Goal: Task Accomplishment & Management: Manage account settings

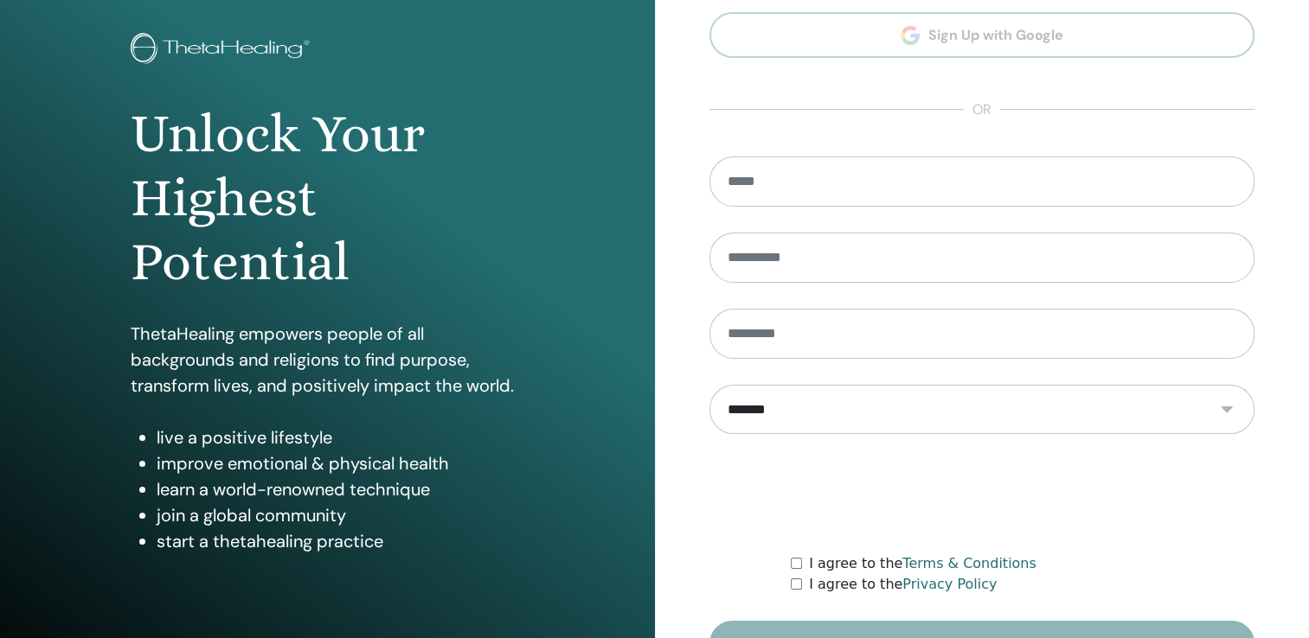
scroll to position [173, 0]
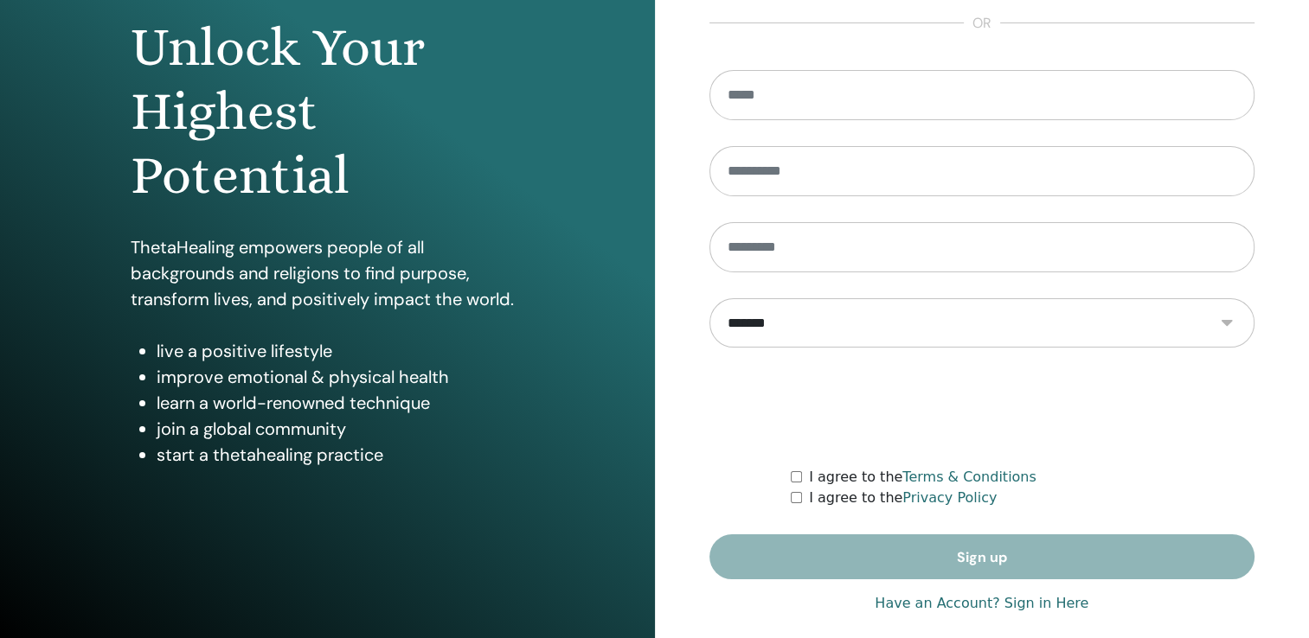
type input "**********"
click at [1031, 606] on link "Have an Account? Sign in Here" at bounding box center [982, 603] width 214 height 21
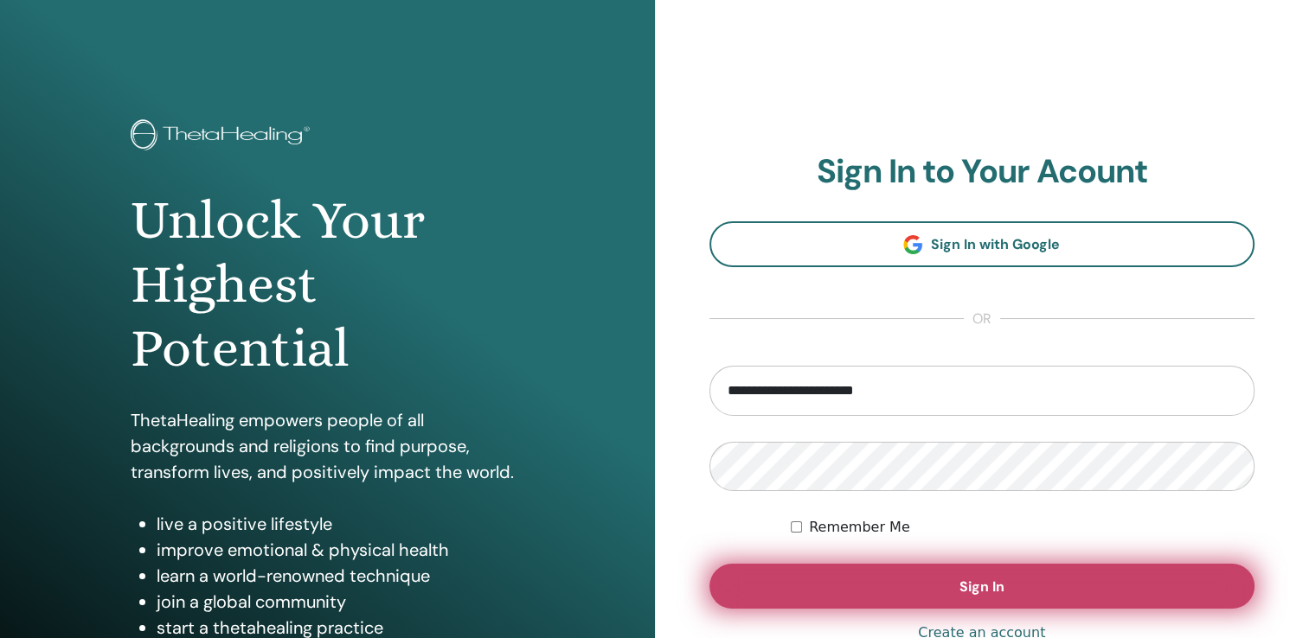
click at [984, 588] on span "Sign In" at bounding box center [981, 587] width 45 height 18
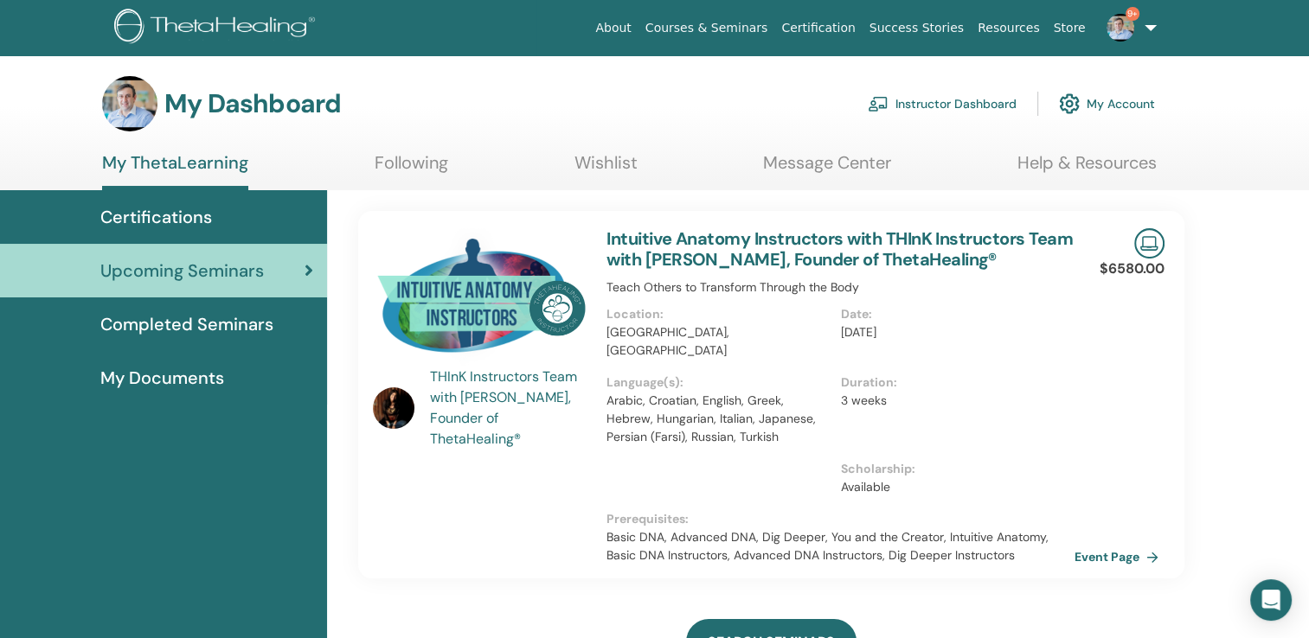
click at [966, 101] on link "Instructor Dashboard" at bounding box center [942, 104] width 149 height 38
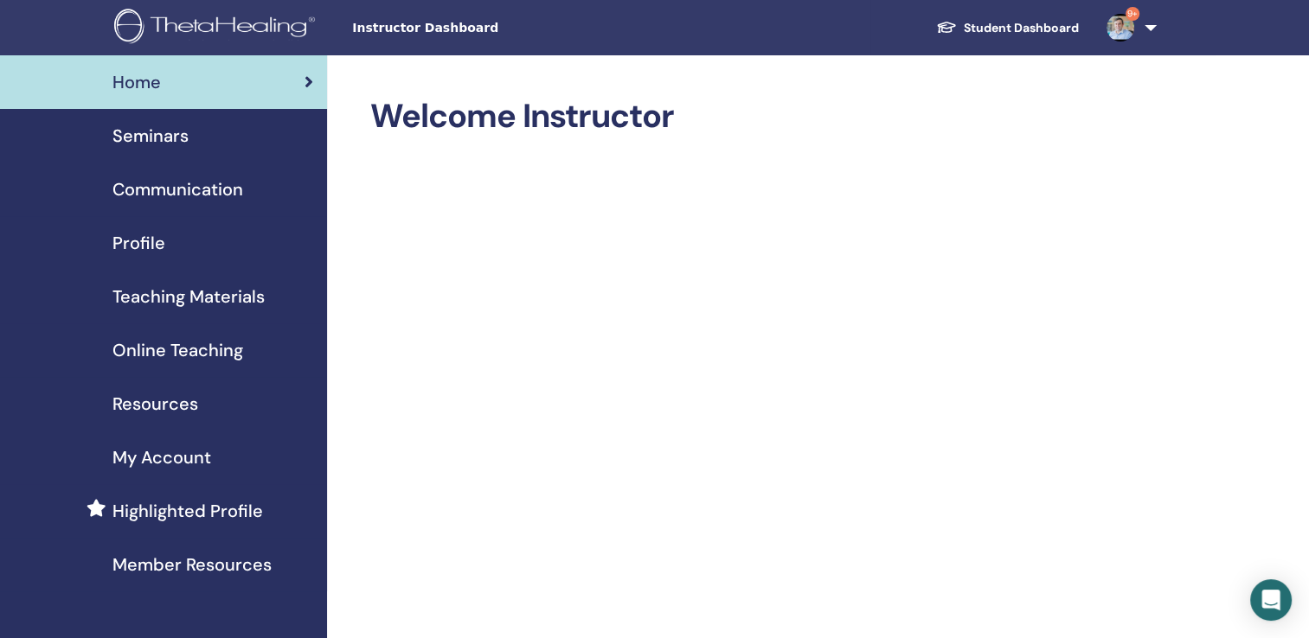
click at [146, 138] on span "Seminars" at bounding box center [150, 136] width 76 height 26
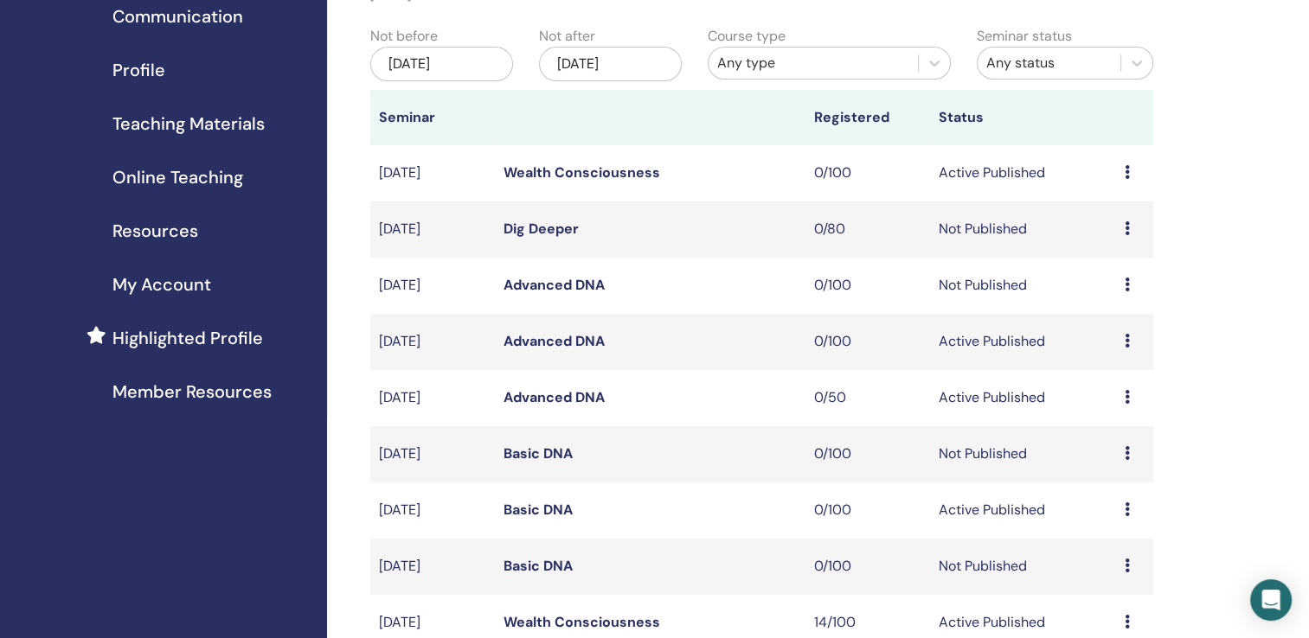
scroll to position [346, 0]
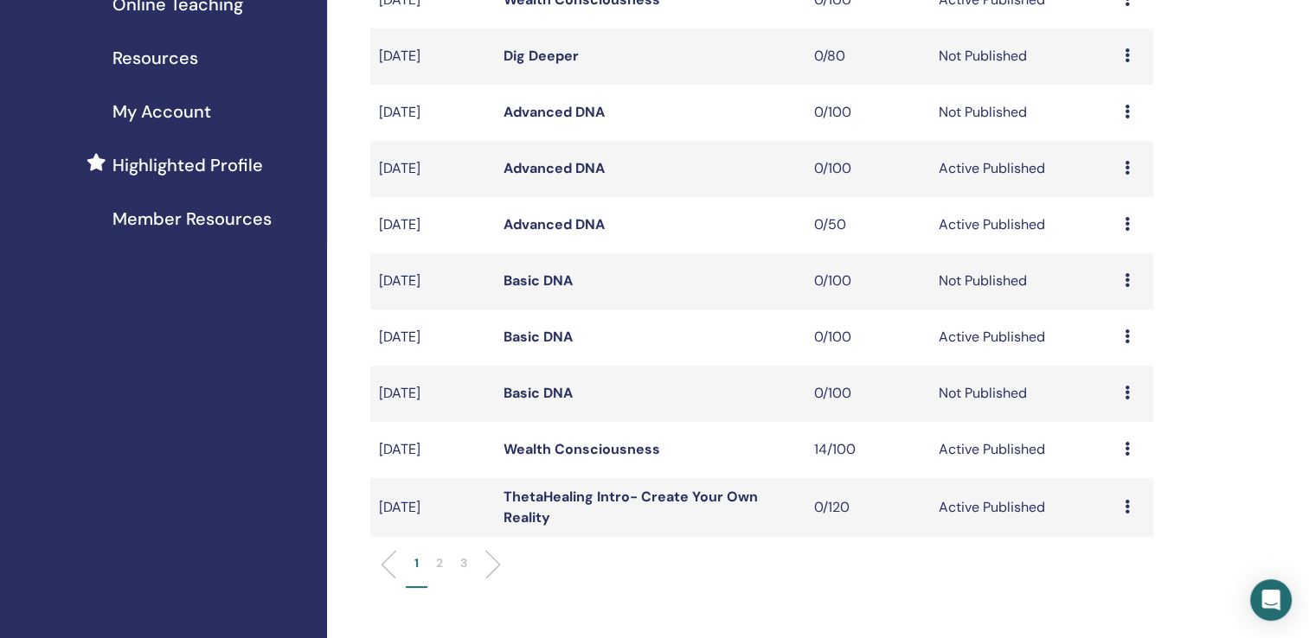
click at [435, 563] on li "2" at bounding box center [439, 571] width 24 height 34
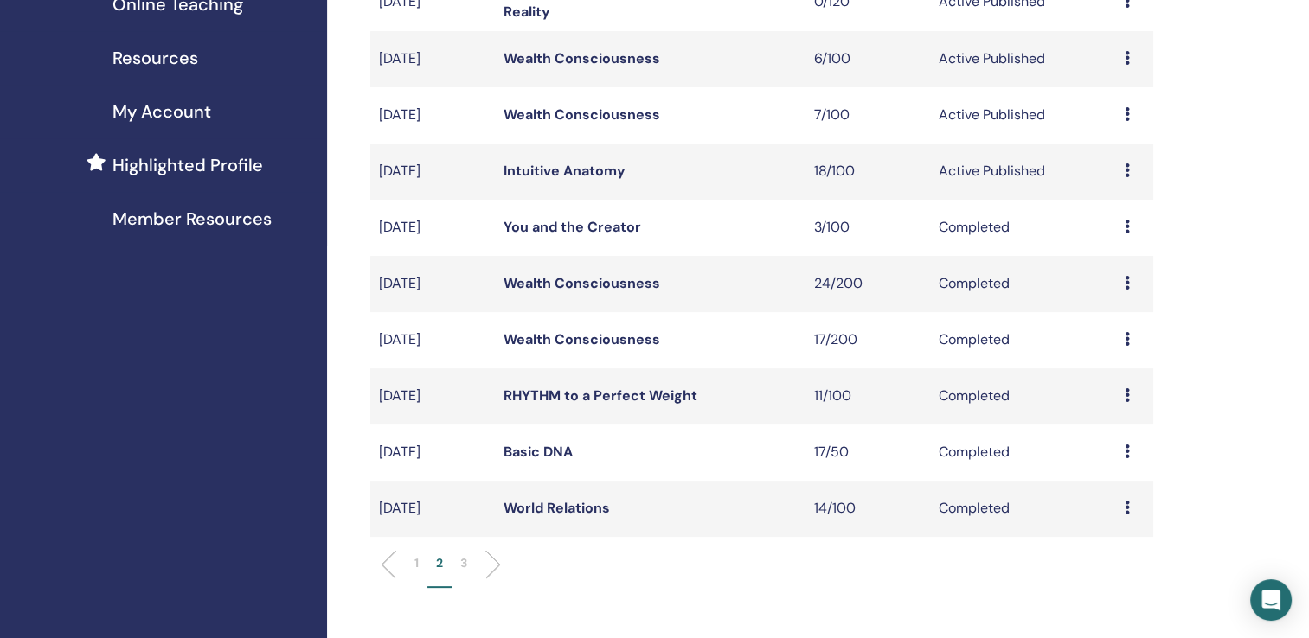
scroll to position [173, 0]
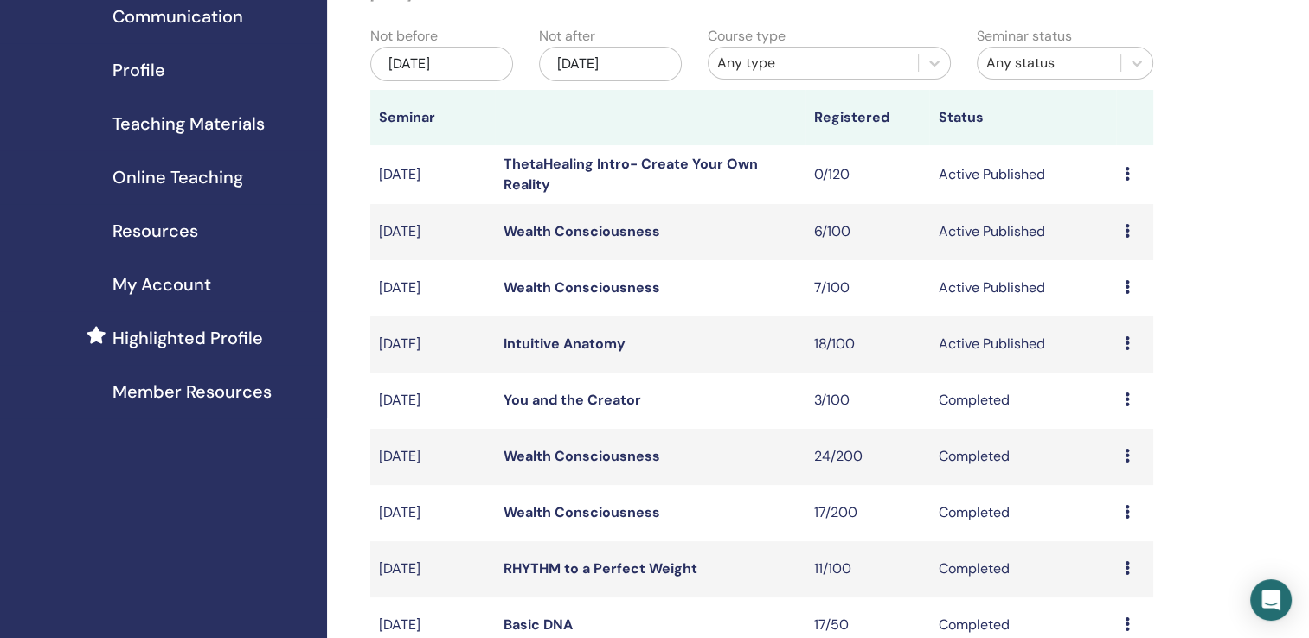
click at [595, 291] on link "Wealth Consciousness" at bounding box center [581, 288] width 157 height 18
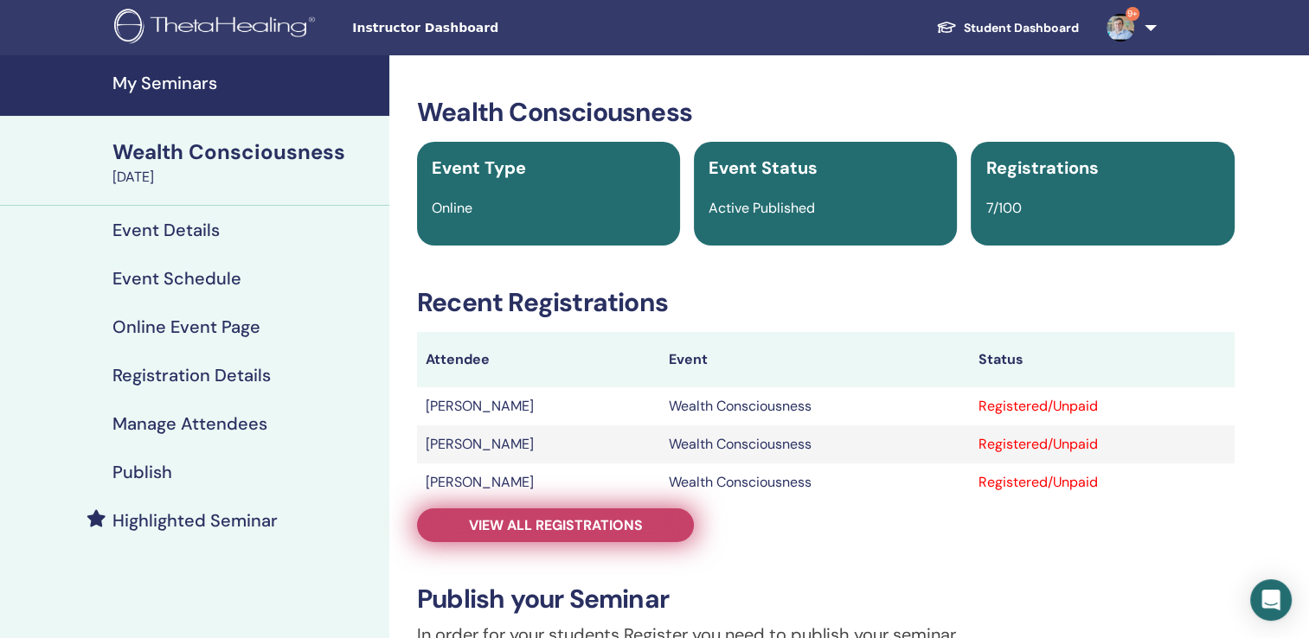
click at [574, 529] on span "View all registrations" at bounding box center [556, 525] width 174 height 18
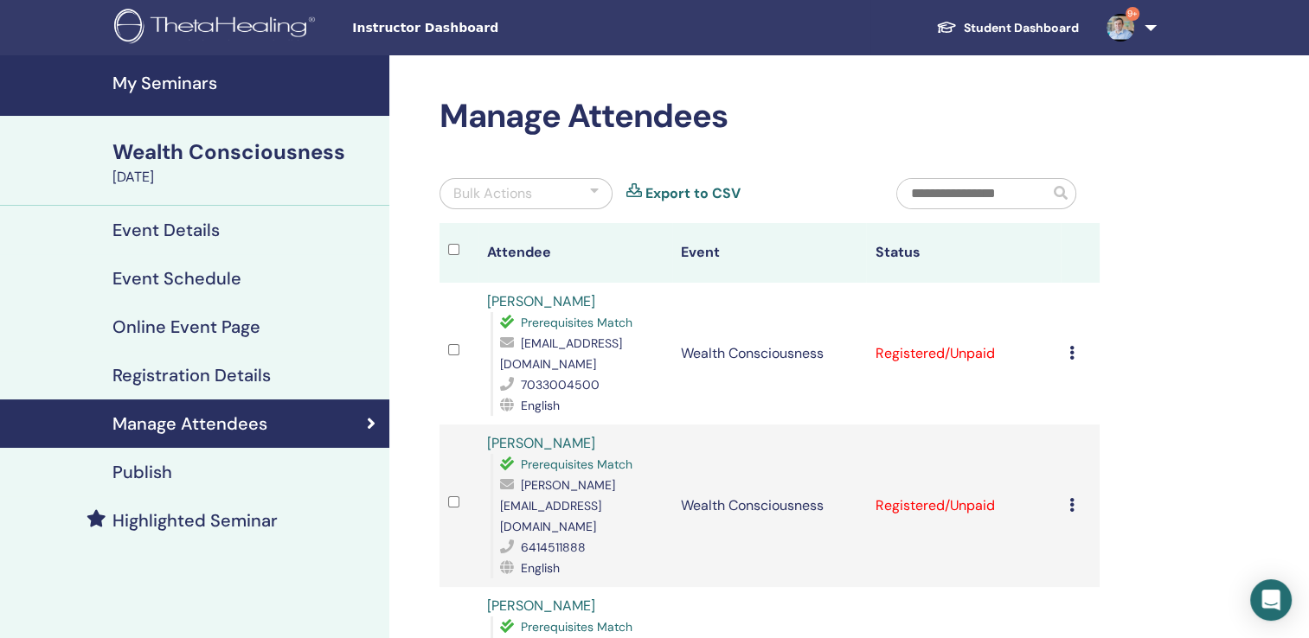
click at [167, 84] on h4 "My Seminars" at bounding box center [245, 83] width 266 height 21
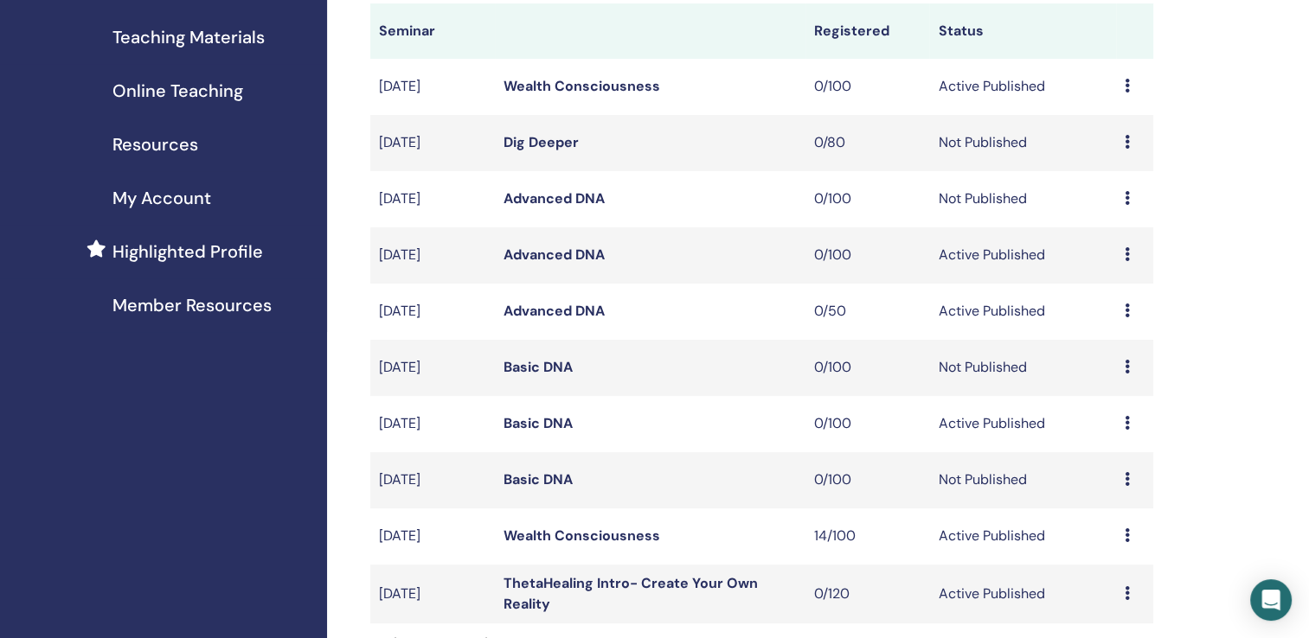
scroll to position [433, 0]
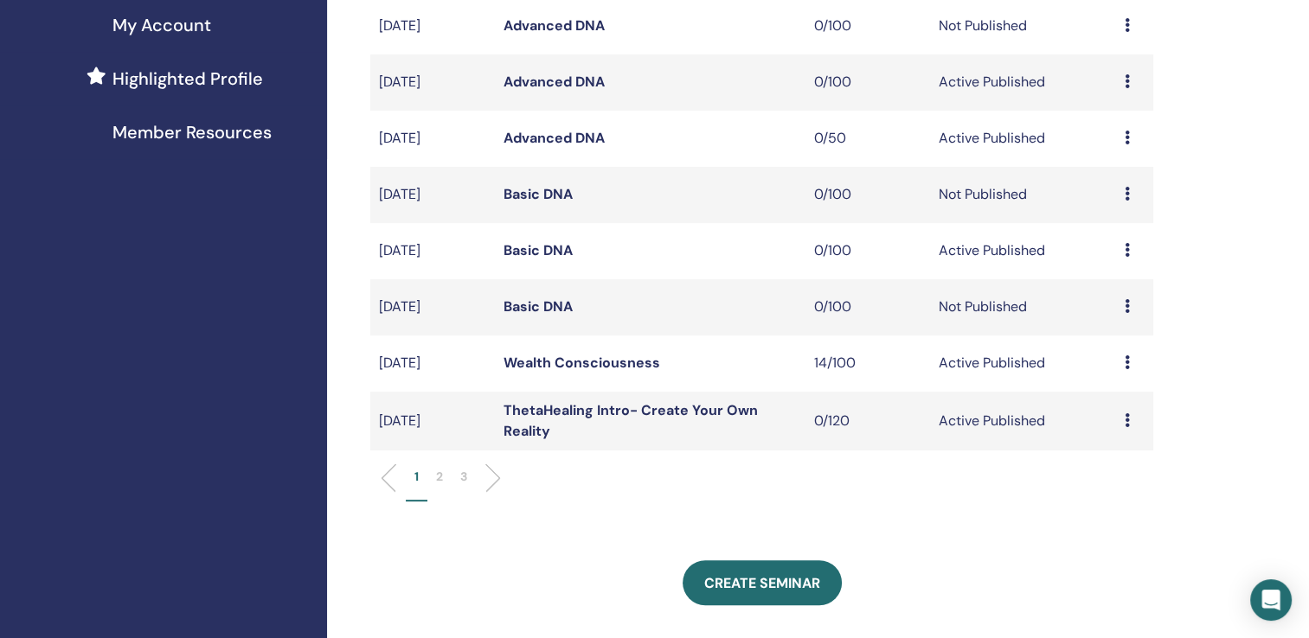
click at [437, 482] on p "2" at bounding box center [439, 477] width 7 height 18
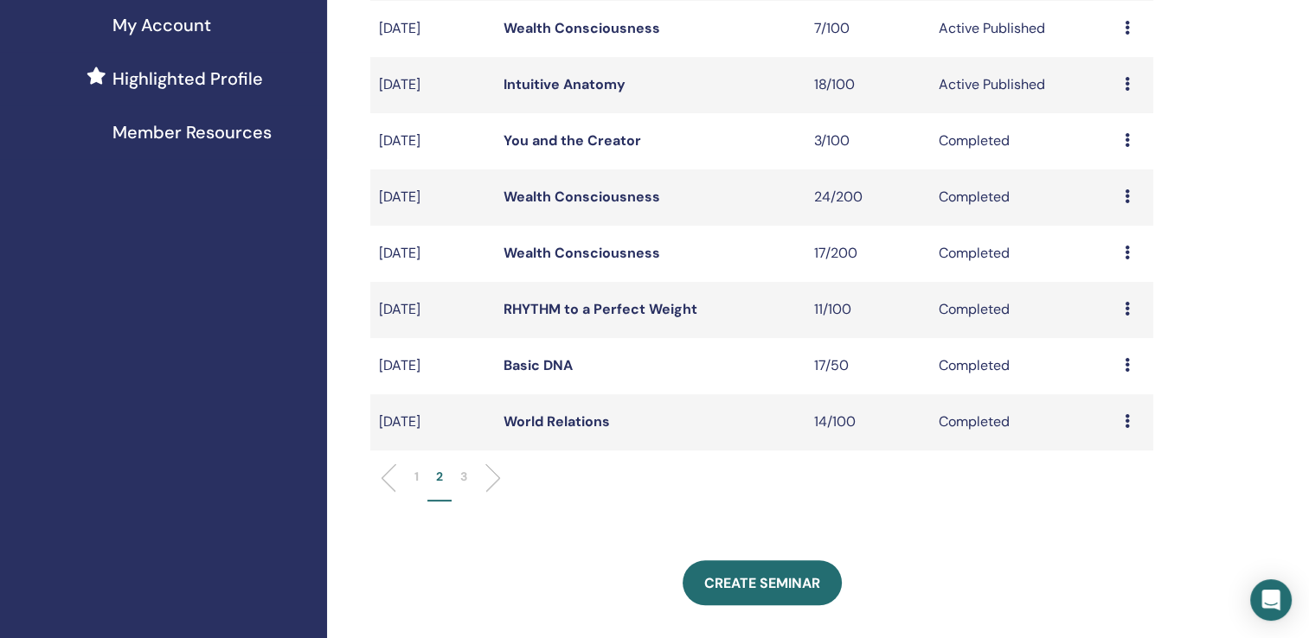
click at [414, 474] on p "1" at bounding box center [416, 477] width 4 height 18
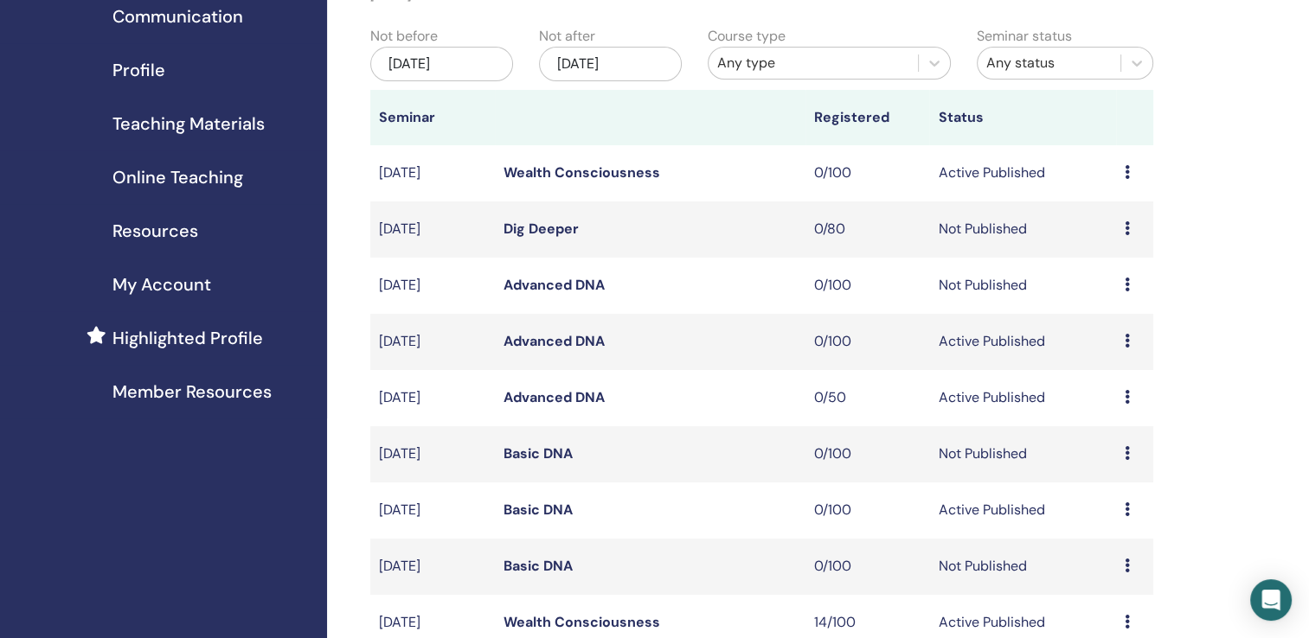
scroll to position [87, 0]
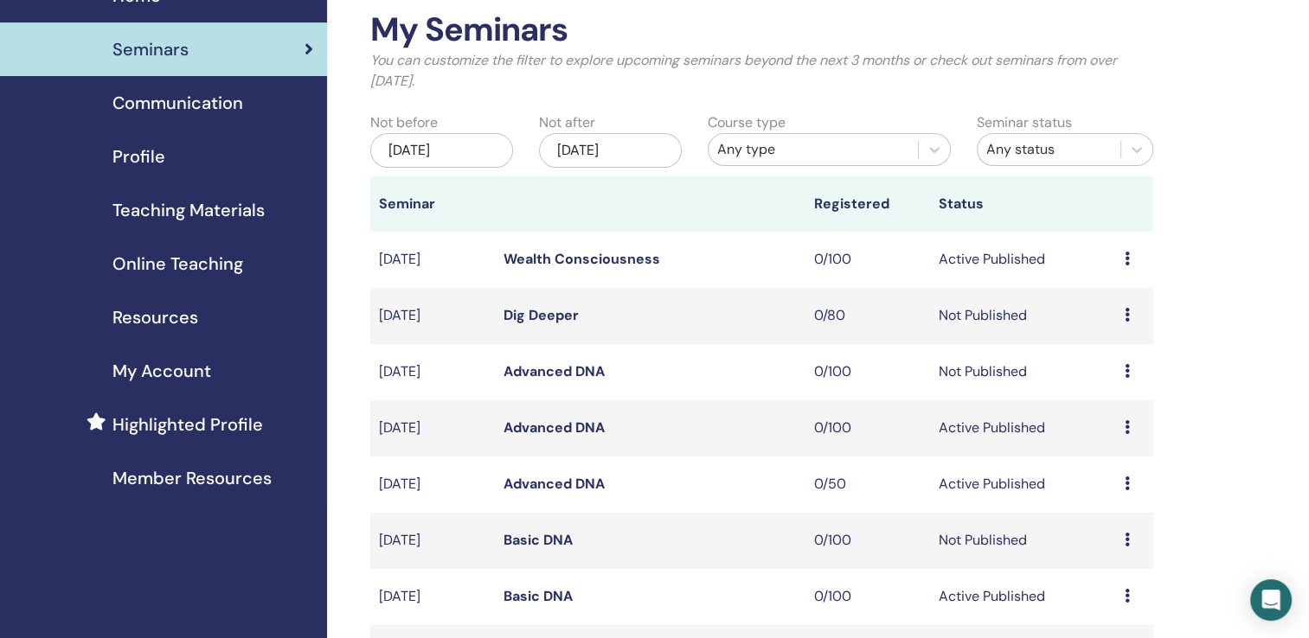
click at [617, 161] on div "[DATE]" at bounding box center [610, 150] width 143 height 35
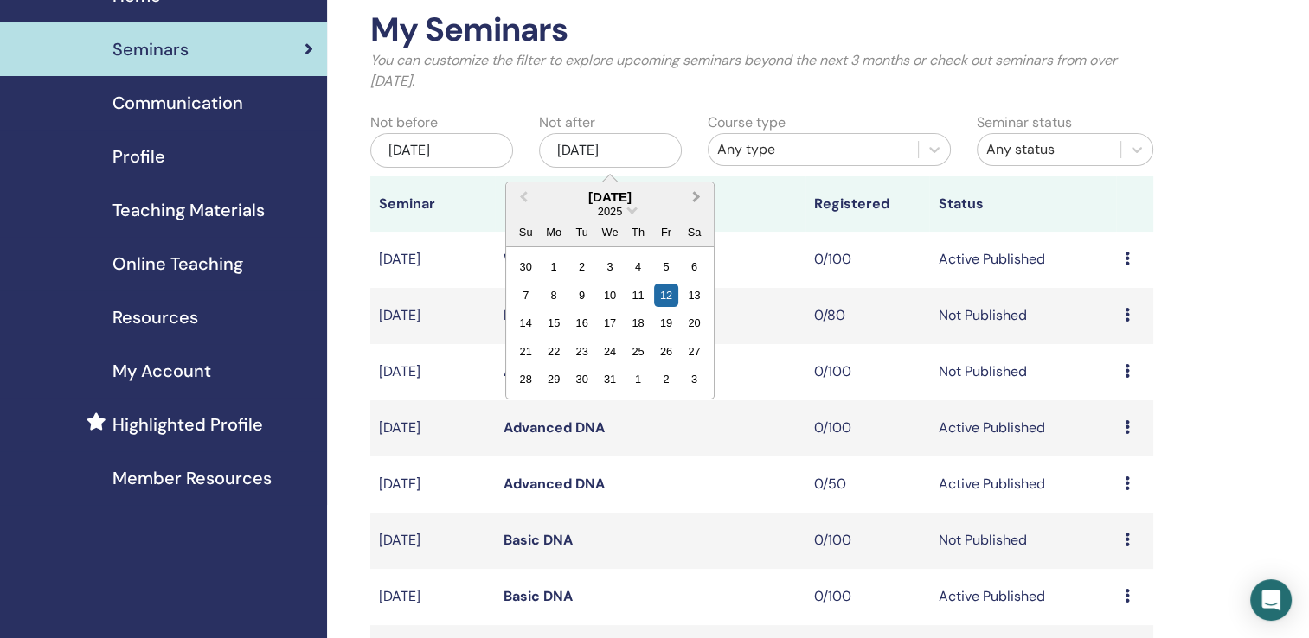
click at [702, 197] on button "Next Month" at bounding box center [698, 198] width 28 height 28
click at [696, 199] on span "Next Month" at bounding box center [696, 197] width 0 height 18
click at [689, 353] on div "28" at bounding box center [694, 351] width 23 height 23
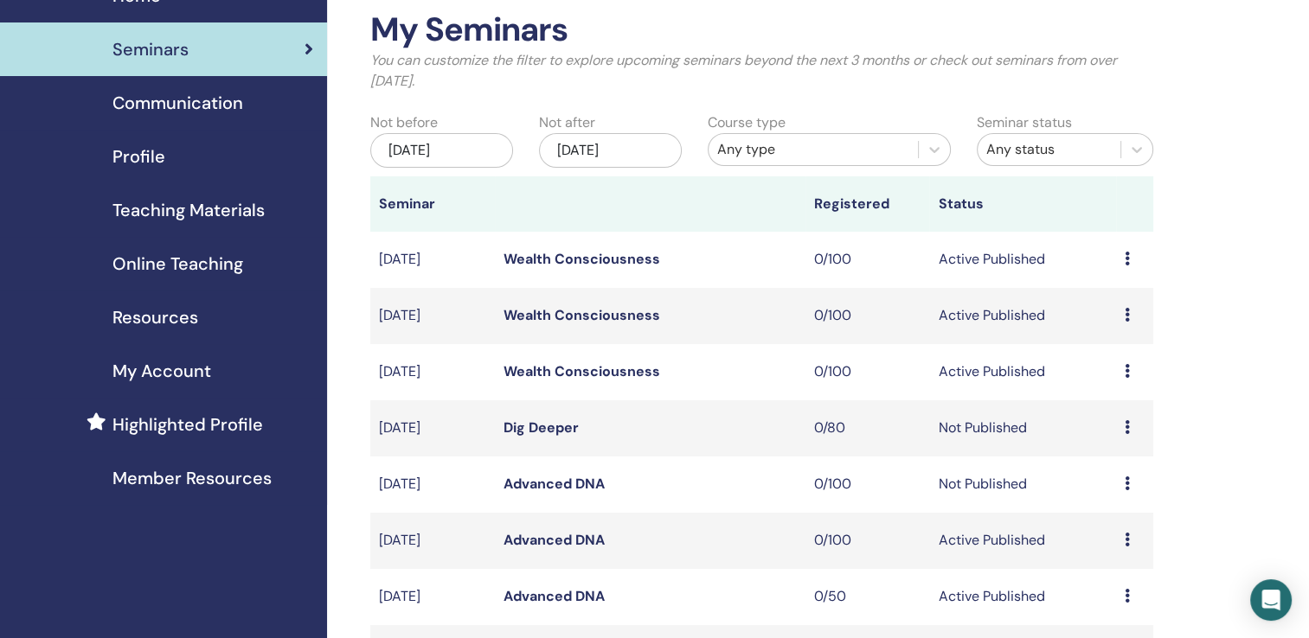
click at [575, 262] on link "Wealth Consciousness" at bounding box center [581, 259] width 157 height 18
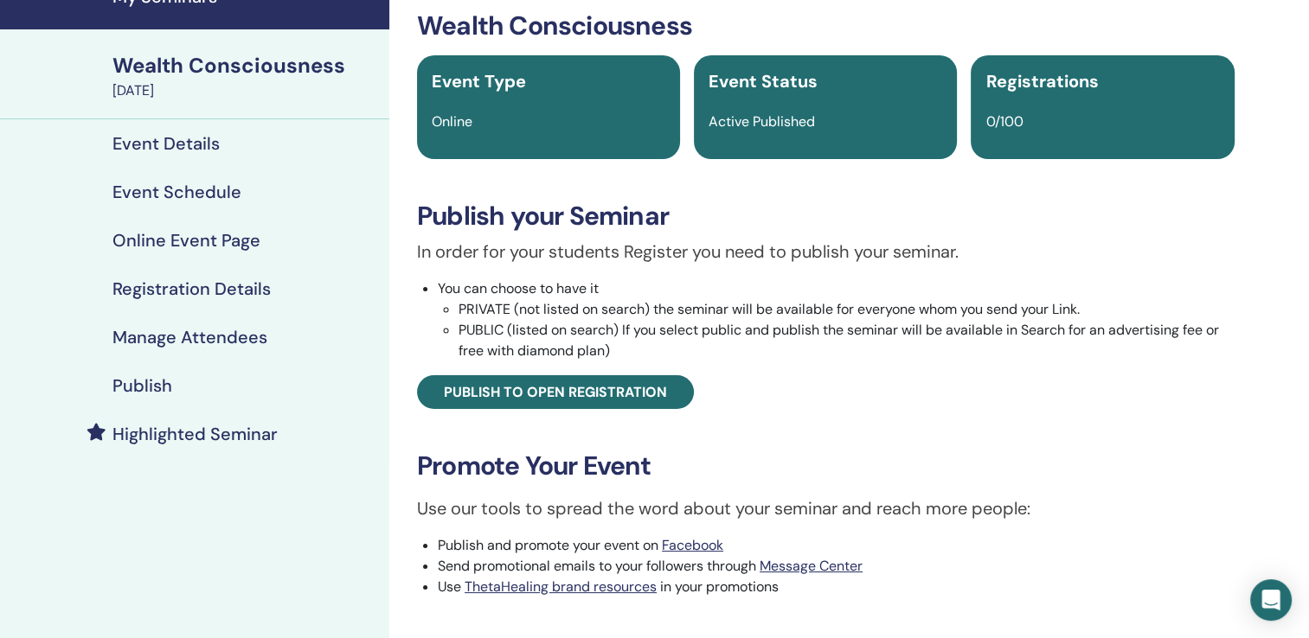
scroll to position [260, 0]
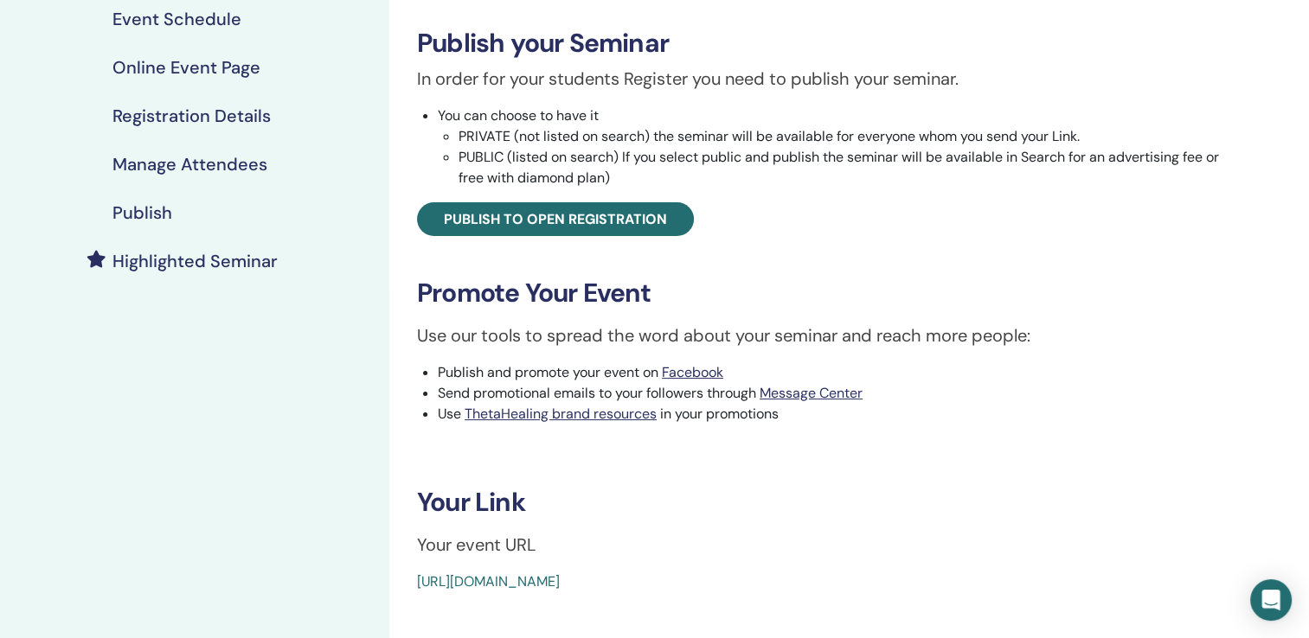
drag, startPoint x: 817, startPoint y: 585, endPoint x: 381, endPoint y: 574, distance: 435.3
click at [381, 574] on div "My Seminars Wealth Consciousness [DATE] Event Details Event Schedule Online Eve…" at bounding box center [654, 315] width 1309 height 1039
drag, startPoint x: 381, startPoint y: 574, endPoint x: 564, endPoint y: 583, distance: 182.8
click at [560, 583] on link "[URL][DOMAIN_NAME]" at bounding box center [488, 582] width 143 height 18
click at [923, 583] on div "[URL][DOMAIN_NAME]" at bounding box center [757, 582] width 681 height 21
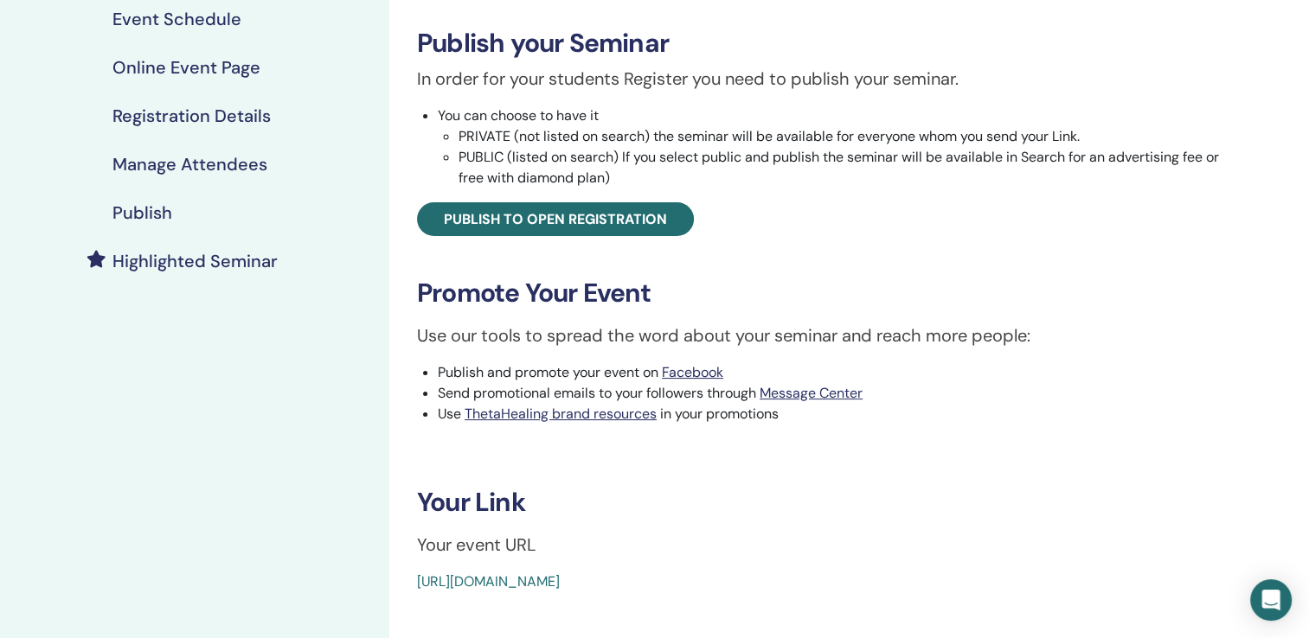
drag, startPoint x: 836, startPoint y: 586, endPoint x: 414, endPoint y: 572, distance: 422.4
click at [414, 572] on div "Wealth Consciousness Event Type Online Event Status Active Published Registrati…" at bounding box center [826, 214] width 852 height 755
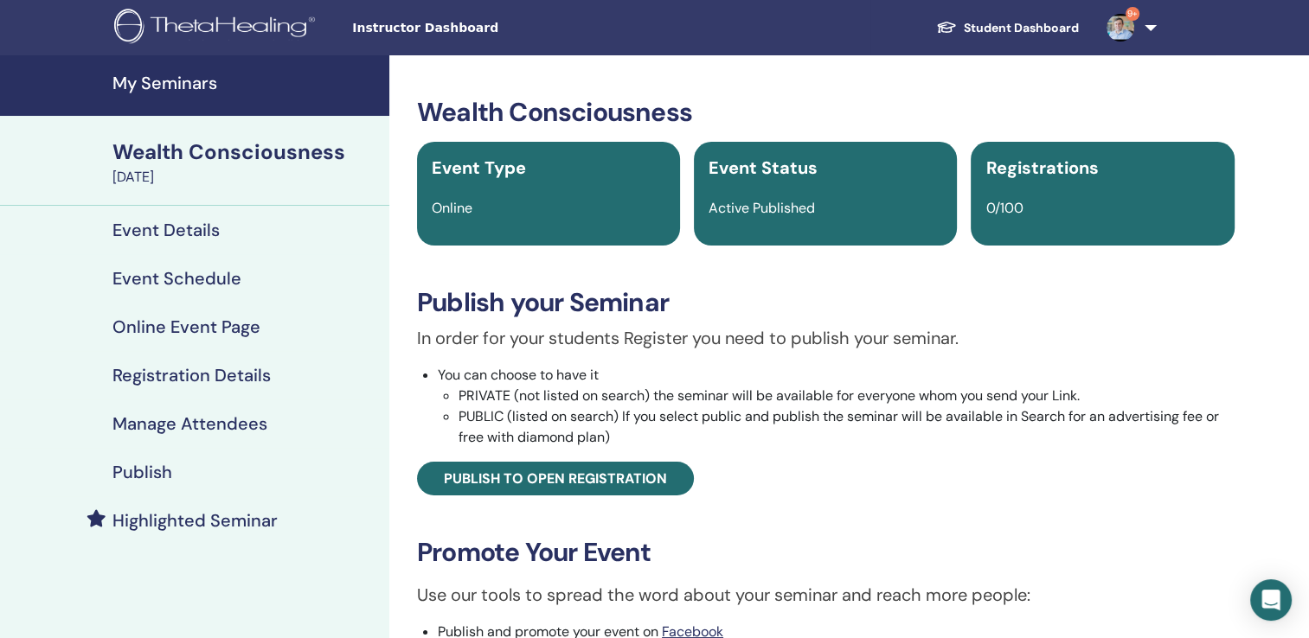
click at [189, 230] on h4 "Event Details" at bounding box center [165, 230] width 107 height 21
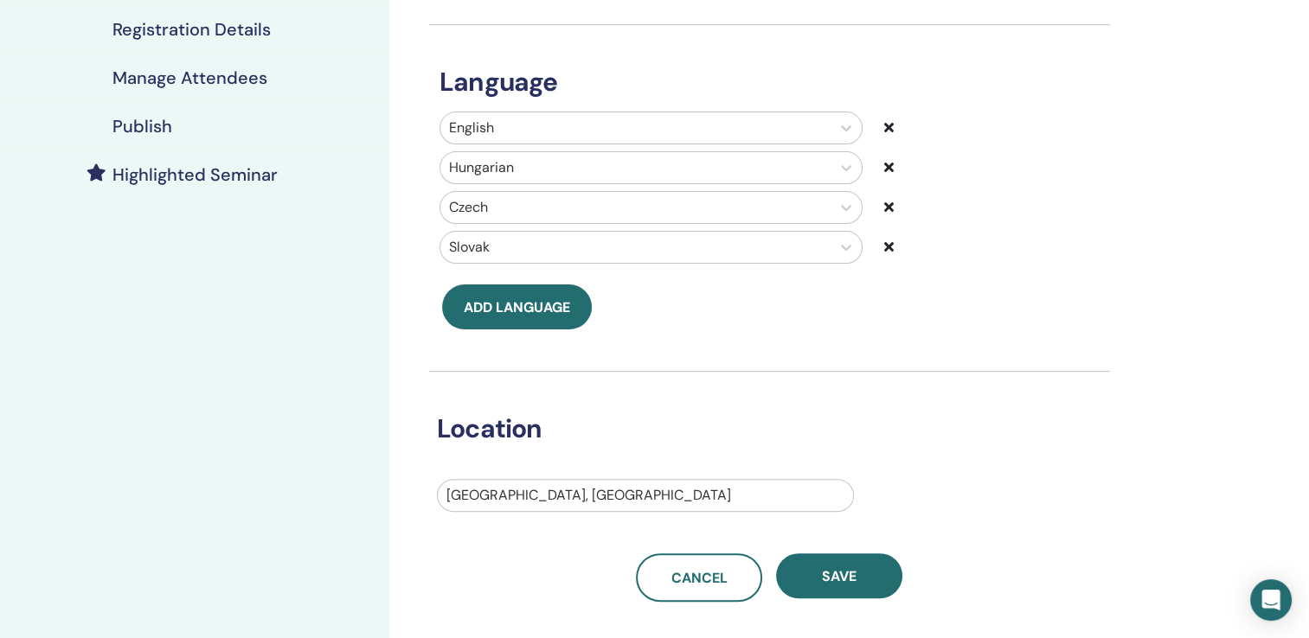
scroll to position [519, 0]
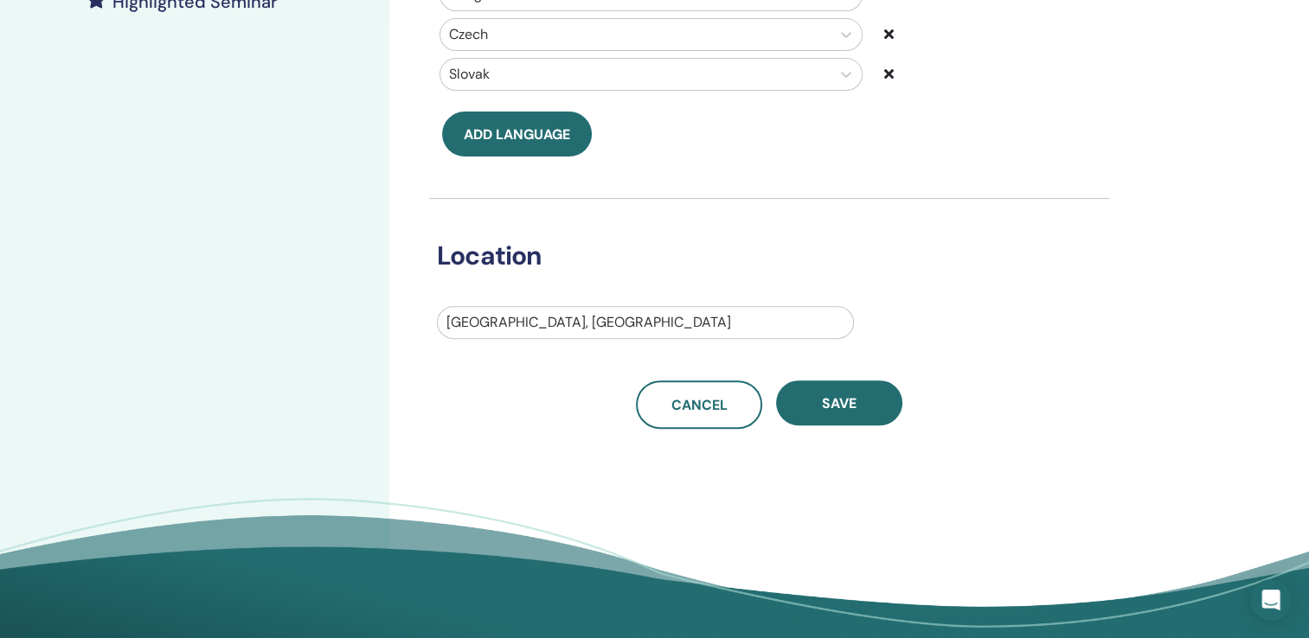
click at [575, 326] on div at bounding box center [645, 323] width 398 height 24
click at [670, 317] on div at bounding box center [645, 323] width 398 height 24
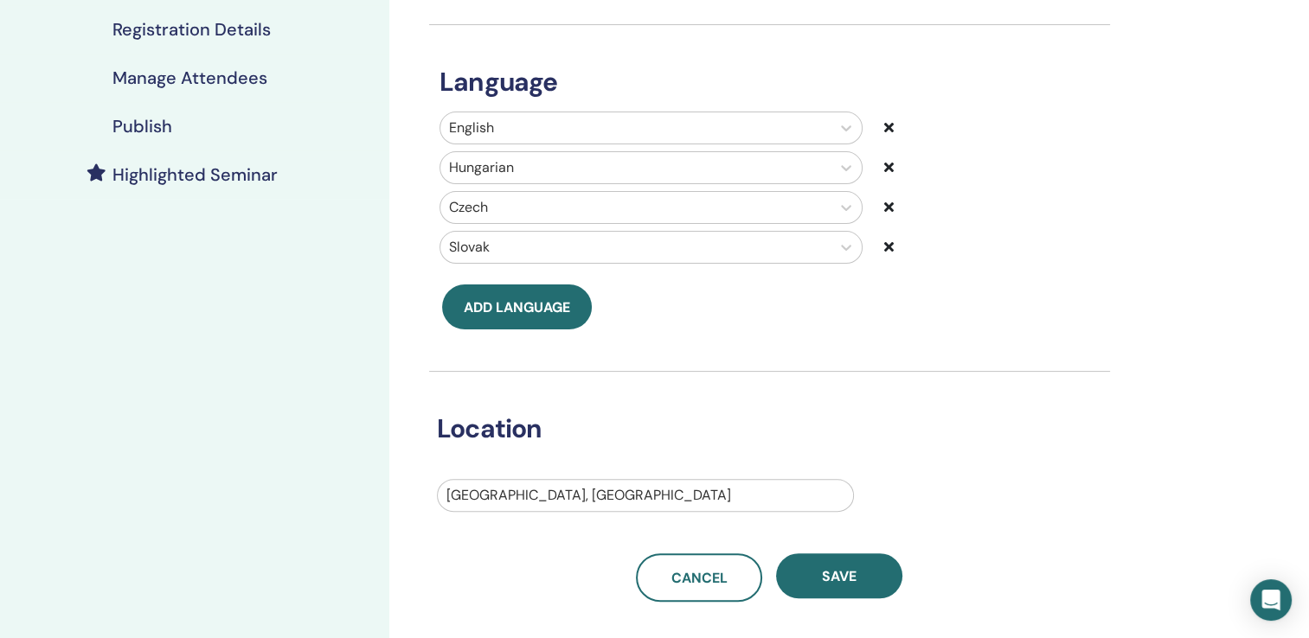
scroll to position [173, 0]
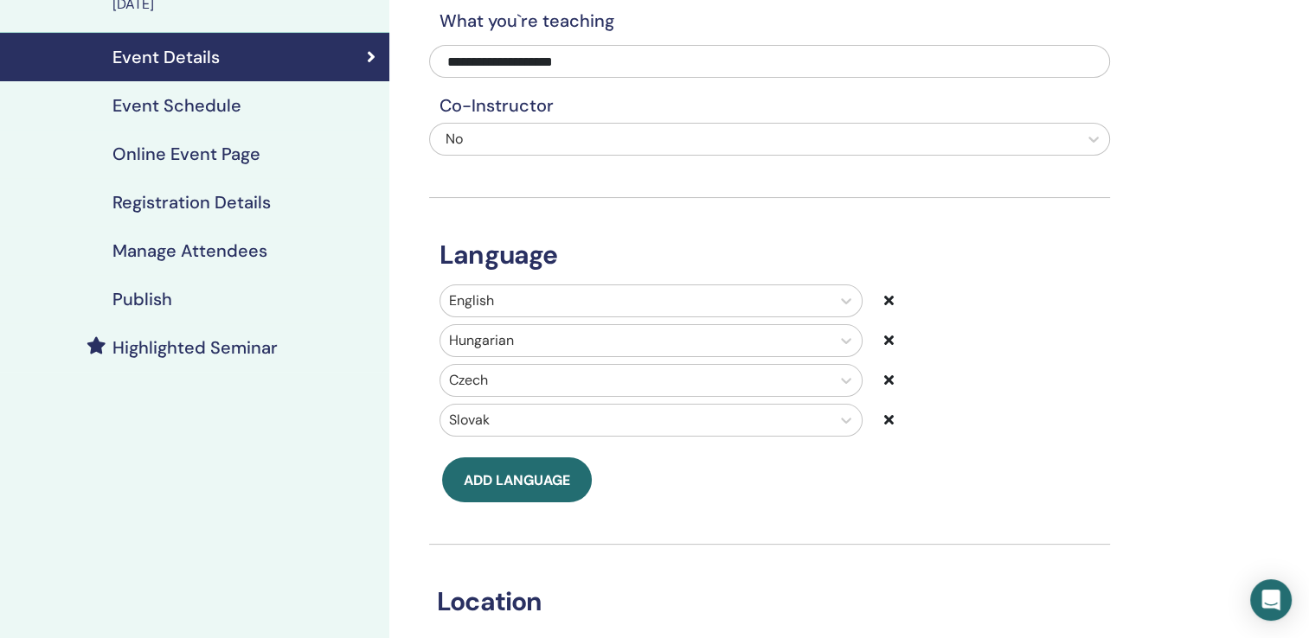
click at [194, 153] on h4 "Online Event Page" at bounding box center [186, 154] width 148 height 21
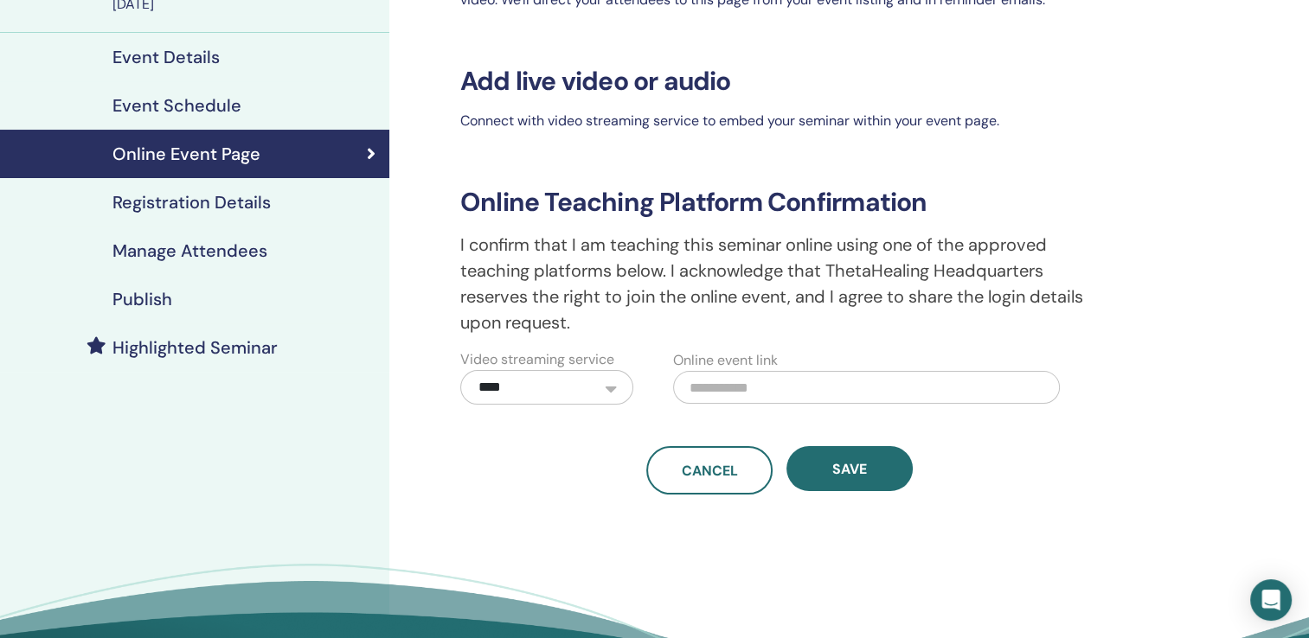
click at [181, 201] on h4 "Registration Details" at bounding box center [191, 202] width 158 height 21
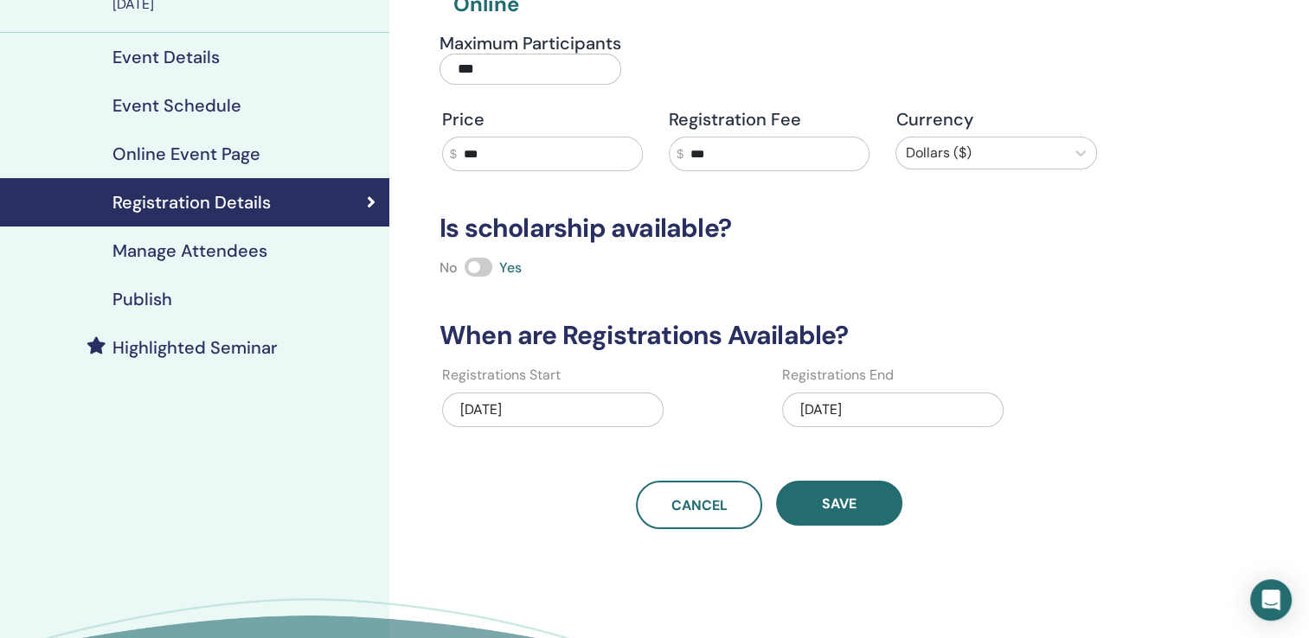
click at [742, 161] on input "***" at bounding box center [775, 154] width 185 height 33
type input "*"
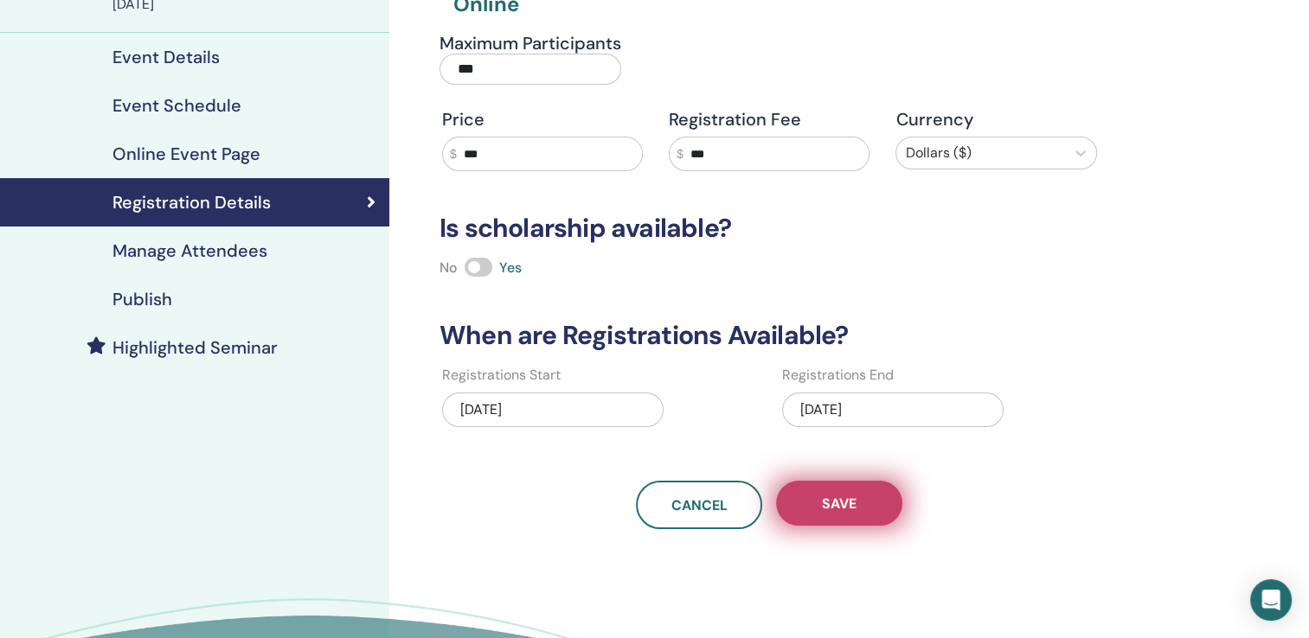
type input "***"
click at [841, 514] on button "Save" at bounding box center [839, 503] width 126 height 45
click at [862, 517] on button "Save" at bounding box center [839, 503] width 126 height 45
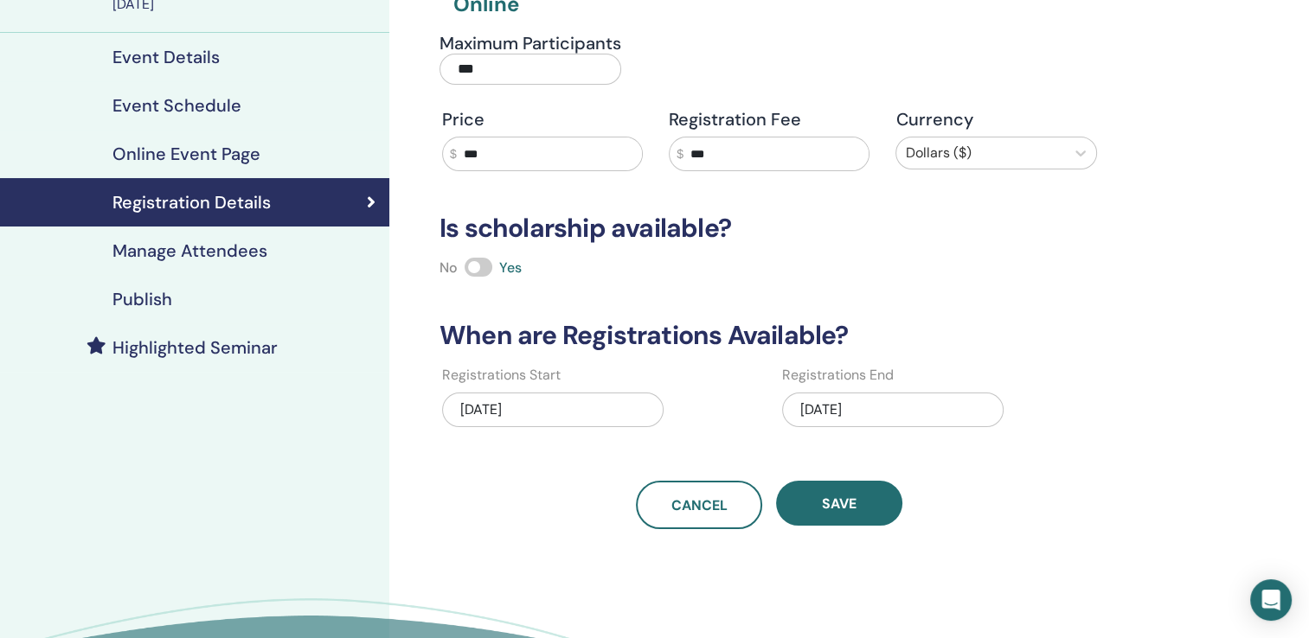
click at [862, 517] on button "Save" at bounding box center [839, 503] width 126 height 45
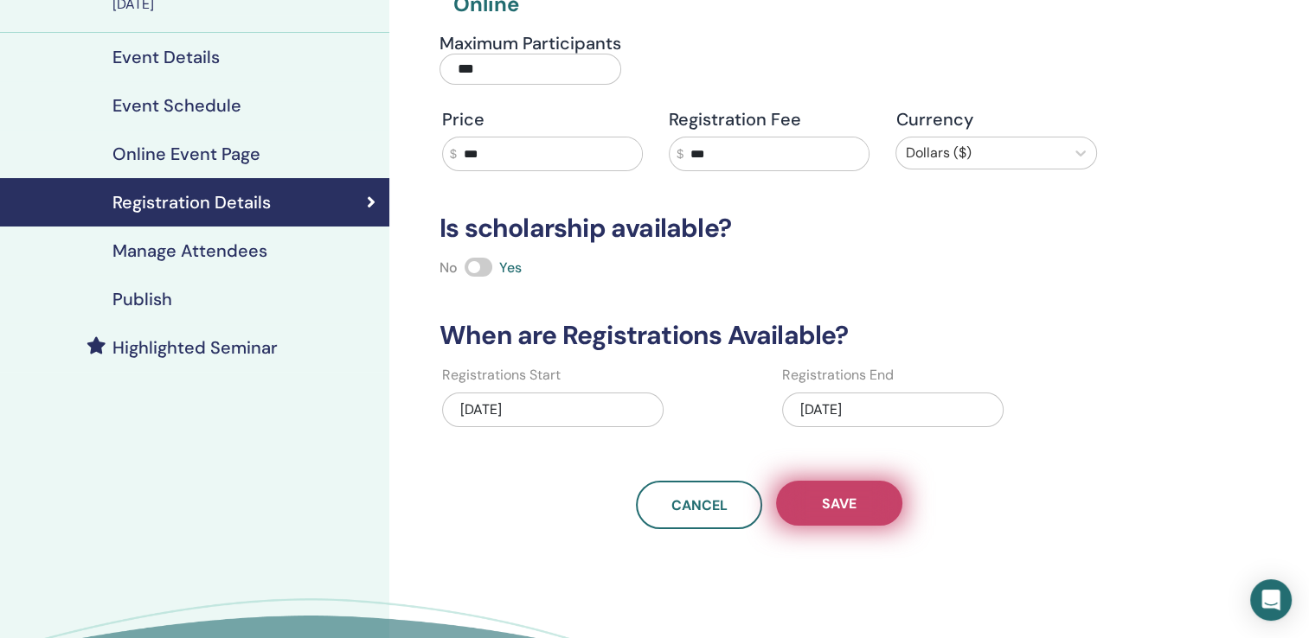
click at [835, 510] on span "Save" at bounding box center [839, 504] width 35 height 18
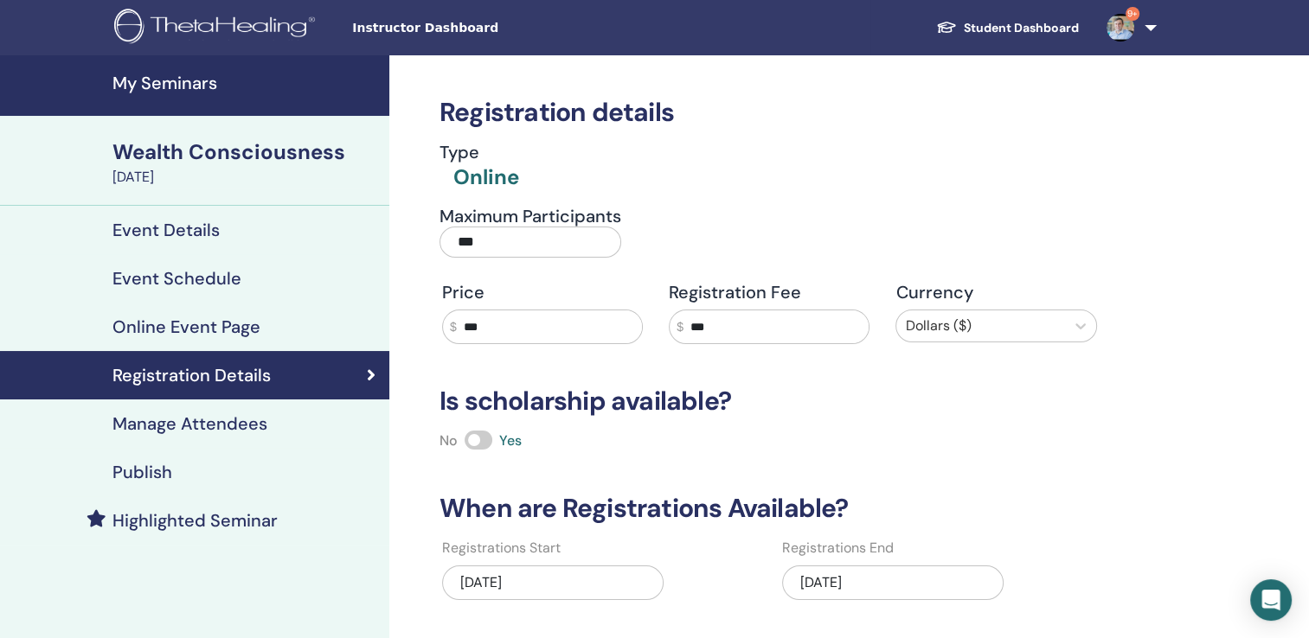
scroll to position [260, 0]
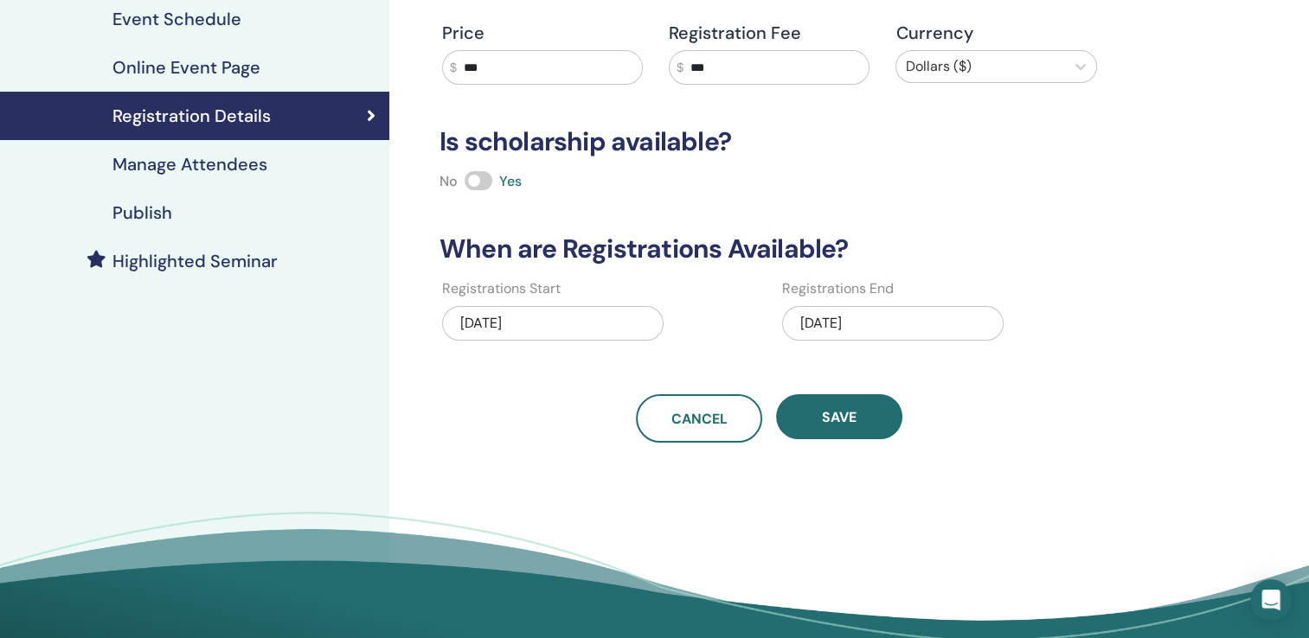
click at [131, 221] on h4 "Publish" at bounding box center [142, 212] width 60 height 21
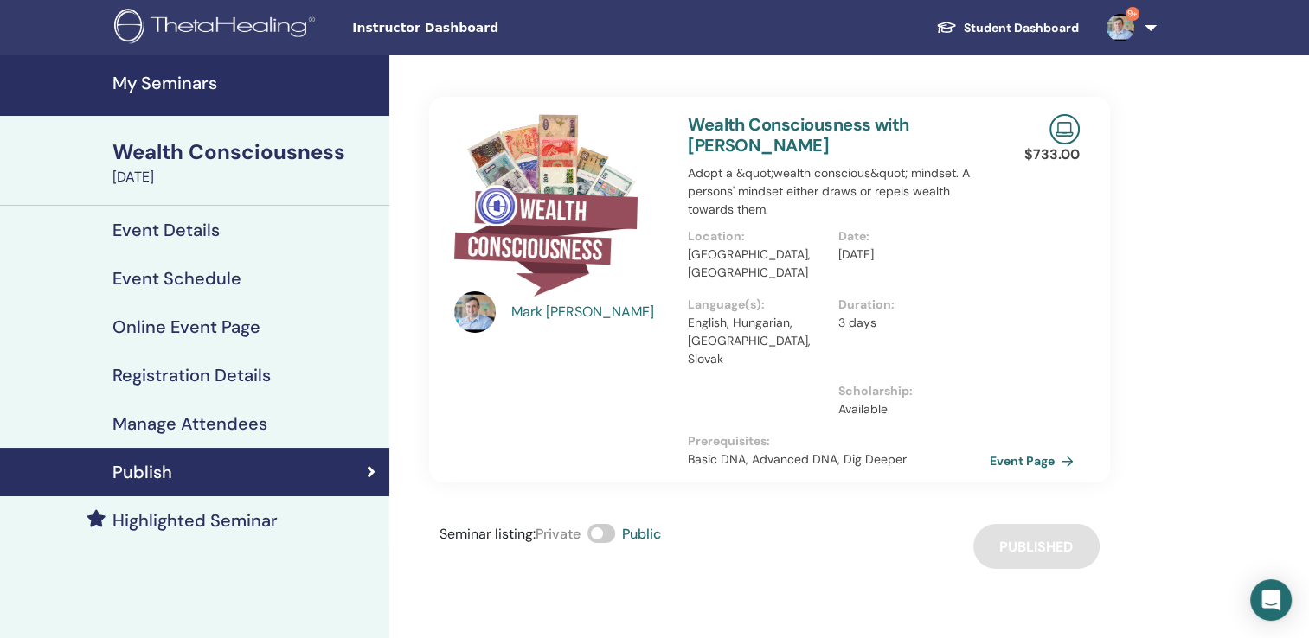
click at [730, 484] on div "[PERSON_NAME] Wealth Consciousness with [PERSON_NAME] Adopt a &quot;wealth cons…" at bounding box center [769, 312] width 681 height 514
click at [588, 435] on div "[PERSON_NAME] Wealth Consciousness with [PERSON_NAME] Adopt a &quot;wealth cons…" at bounding box center [769, 290] width 686 height 386
click at [224, 80] on h4 "My Seminars" at bounding box center [245, 83] width 266 height 21
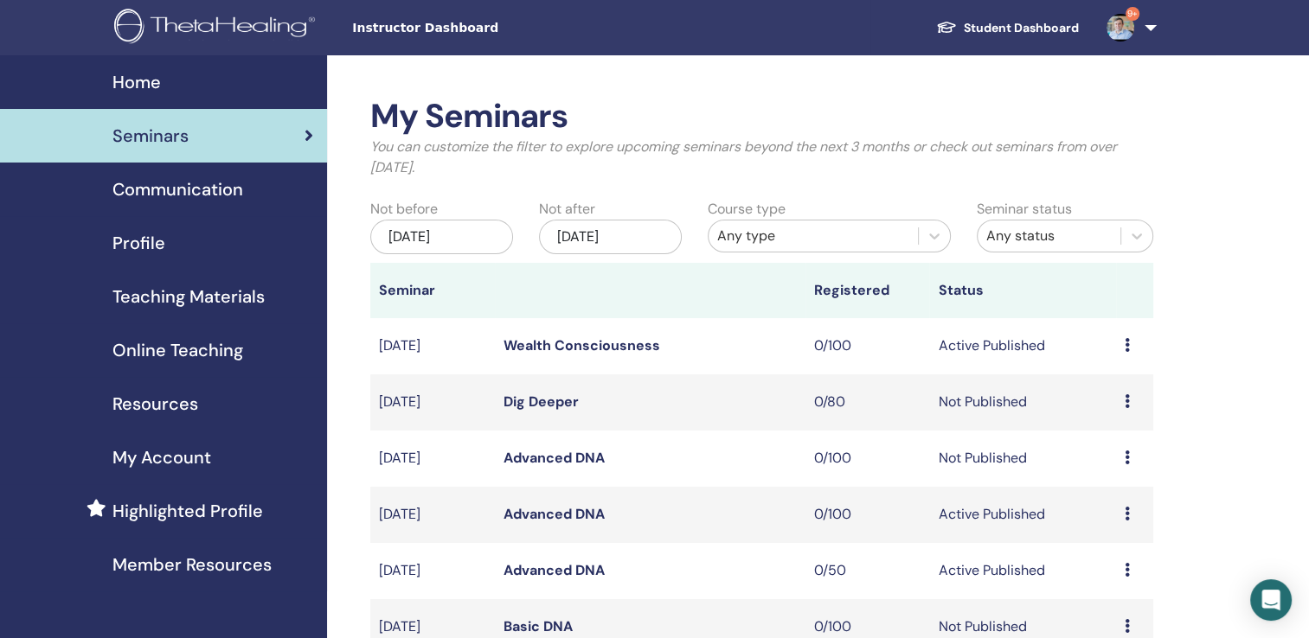
click at [651, 228] on div "[DATE]" at bounding box center [610, 237] width 143 height 35
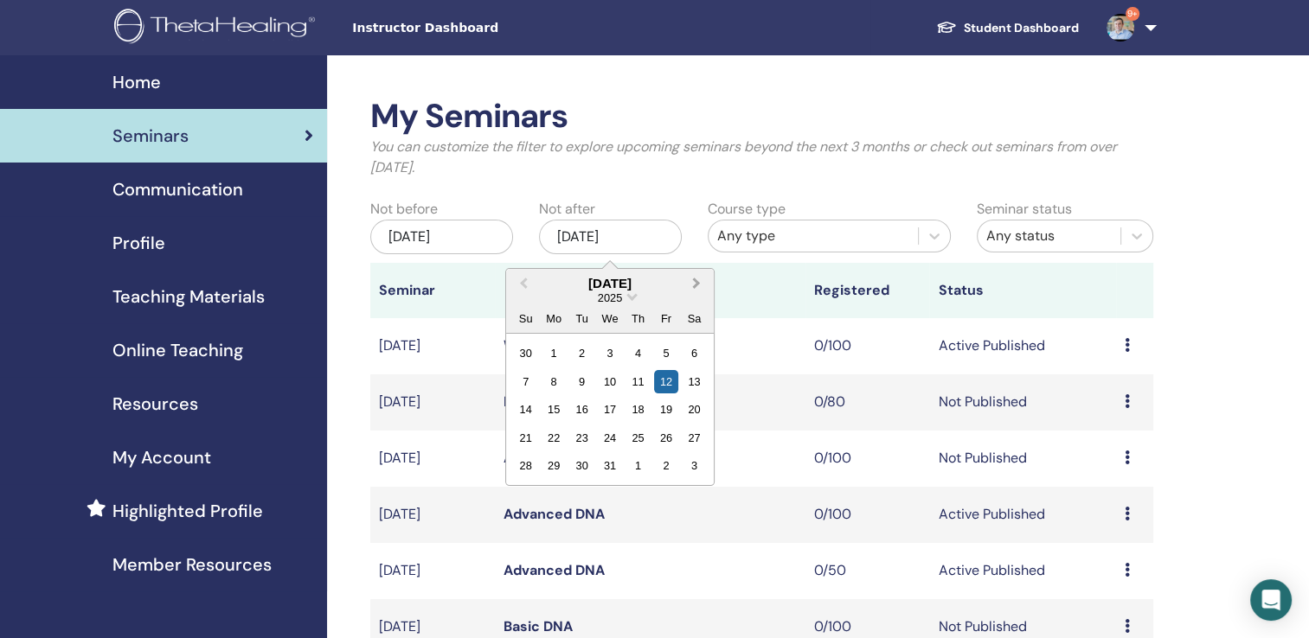
click at [696, 285] on span "Next Month" at bounding box center [696, 283] width 0 height 18
click at [684, 438] on div "28" at bounding box center [694, 437] width 23 height 23
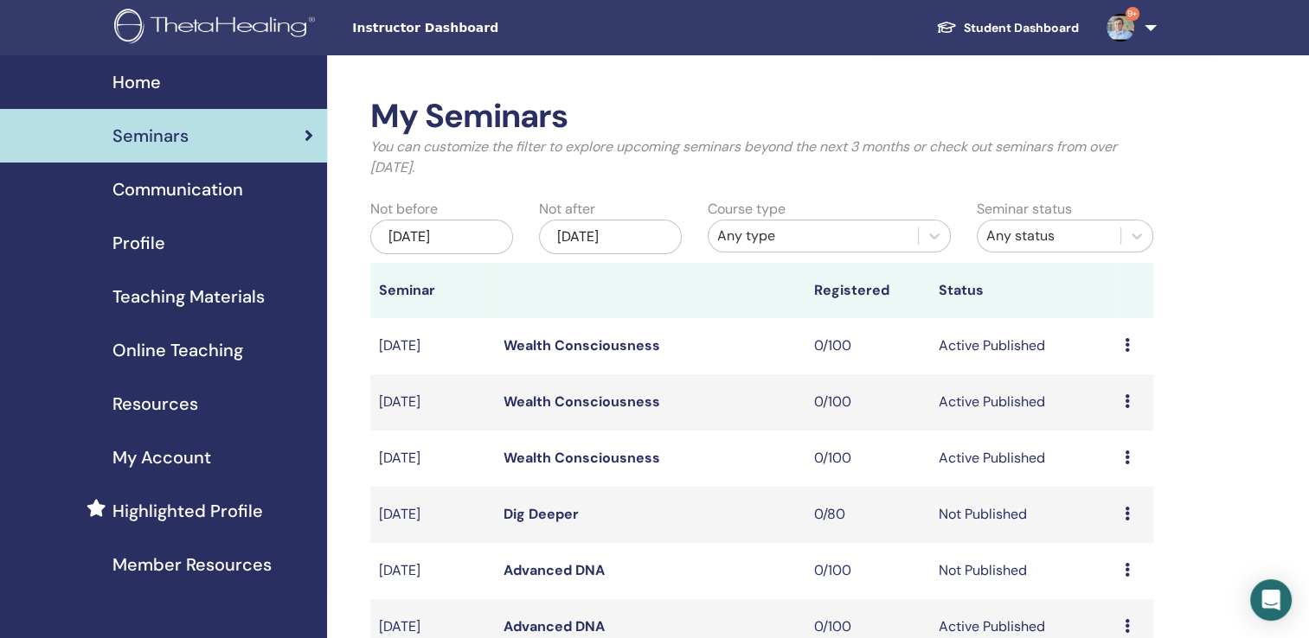
click at [574, 346] on link "Wealth Consciousness" at bounding box center [581, 345] width 157 height 18
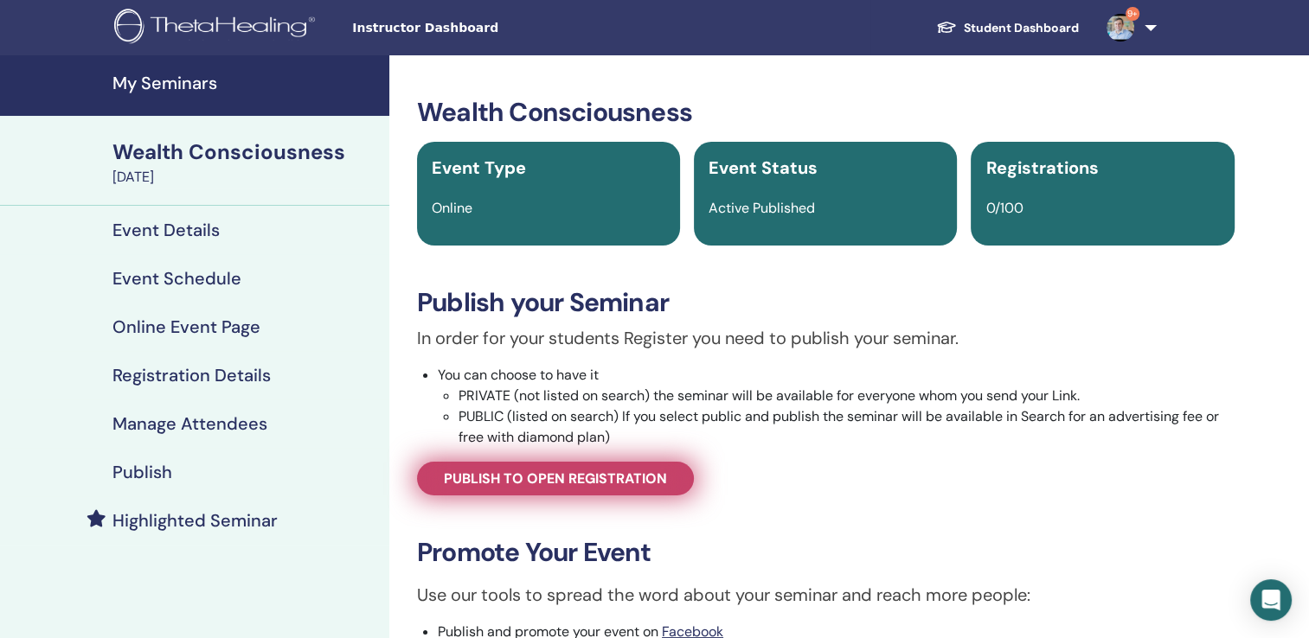
click at [602, 474] on span "Publish to open registration" at bounding box center [555, 479] width 223 height 18
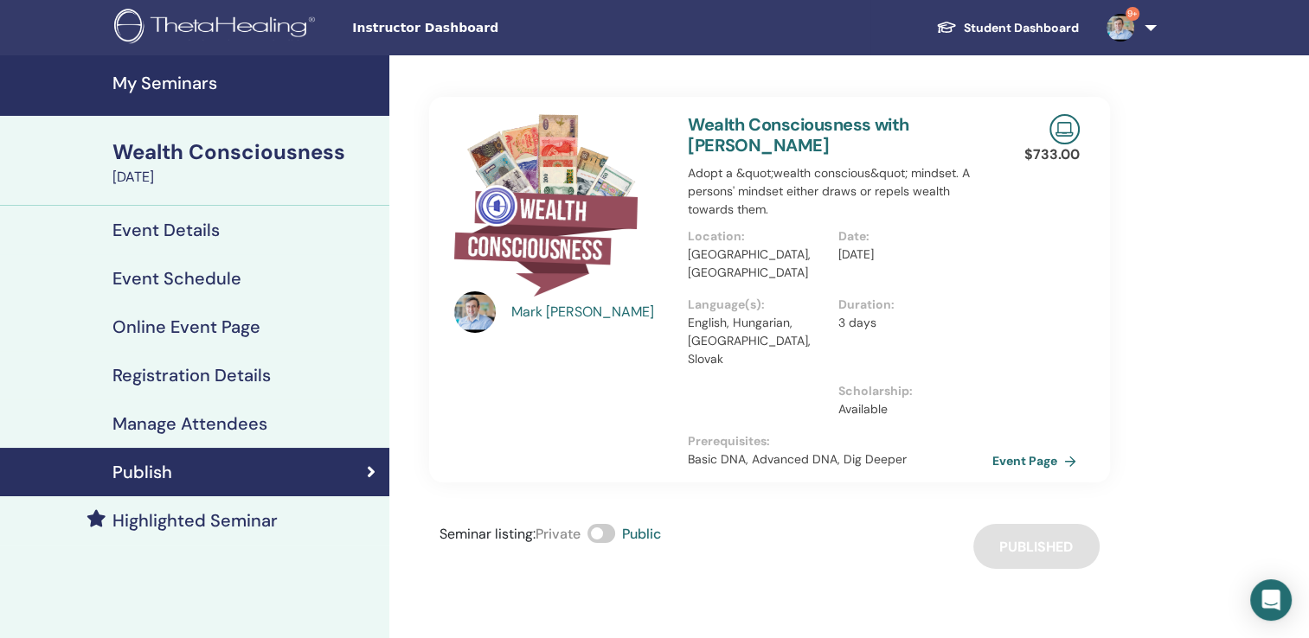
click at [1024, 448] on link "Event Page" at bounding box center [1037, 461] width 91 height 26
